Goal: Task Accomplishment & Management: Manage account settings

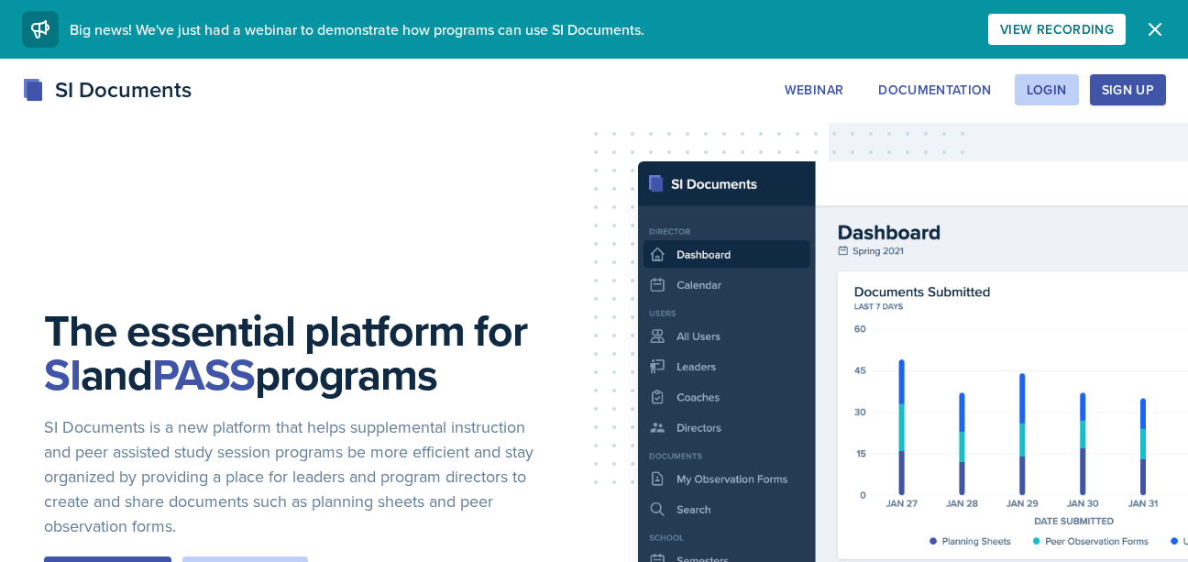
click at [1039, 106] on div "SI Documents Webinar Documentation Login Sign Up Sign Up Login Documentation We…" at bounding box center [594, 109] width 1188 height 73
click at [1046, 90] on div "Login" at bounding box center [1047, 90] width 40 height 15
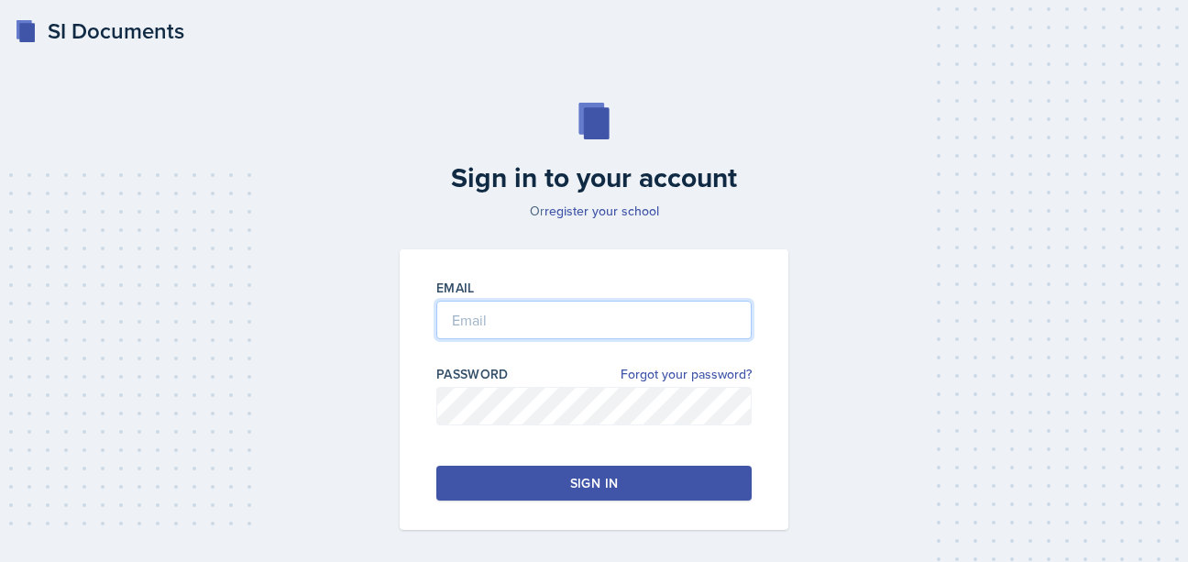
click at [606, 313] on input "email" at bounding box center [593, 320] width 315 height 39
click at [590, 315] on input "email" at bounding box center [593, 320] width 315 height 39
type input "[EMAIL_ADDRESS][DOMAIN_NAME]"
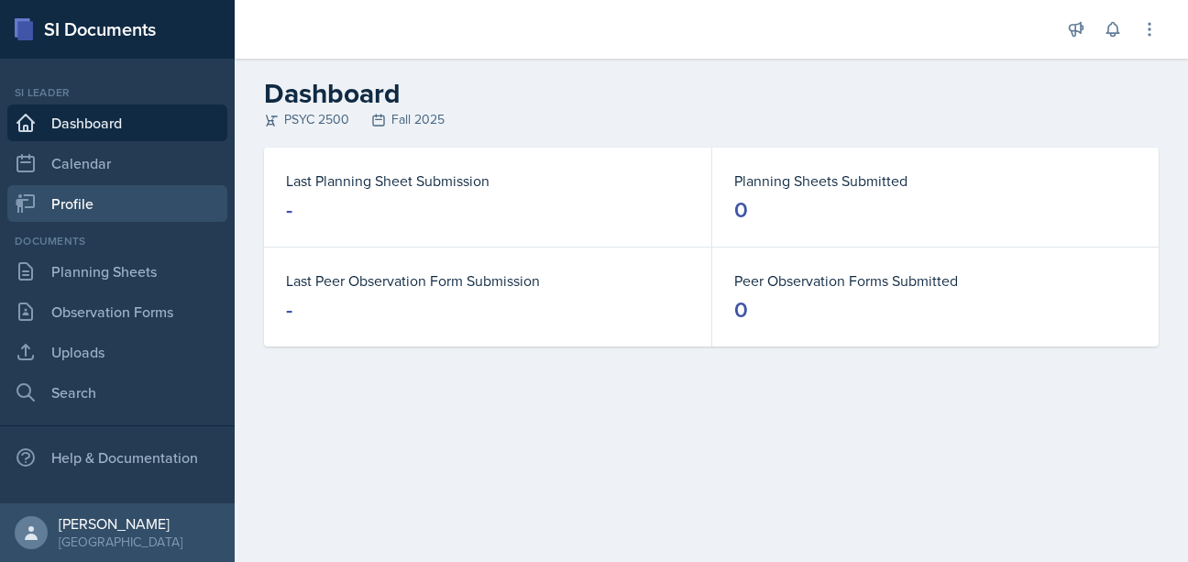
click at [60, 205] on link "Profile" at bounding box center [117, 203] width 220 height 37
